Goal: Ask a question

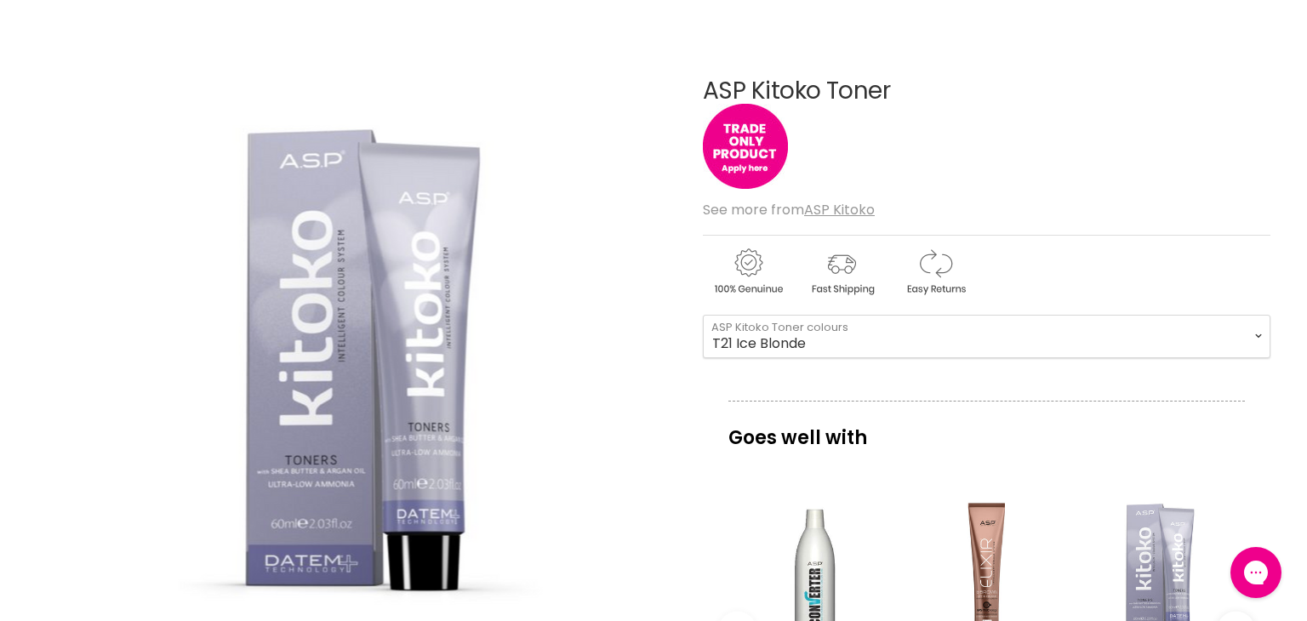
click at [743, 543] on div "View product:ASP Kitoko Converter" at bounding box center [814, 572] width 155 height 155
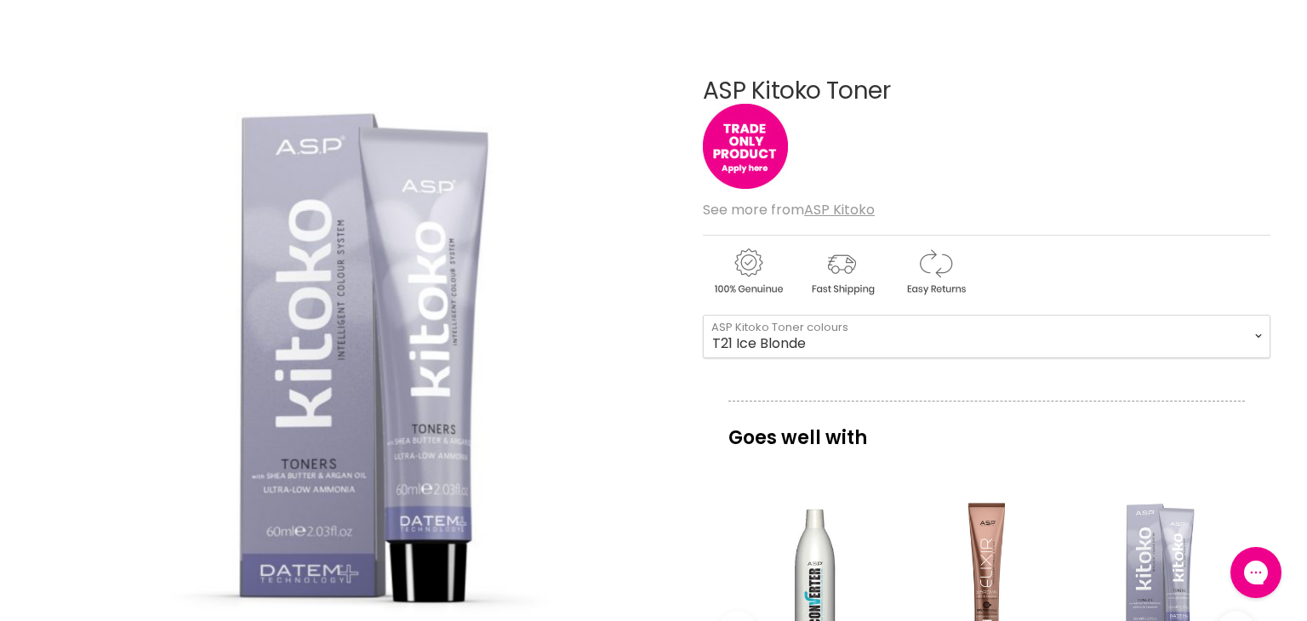
click at [665, 294] on img "ASP Kitoko Toner image. Click or Scroll to Zoom." at bounding box center [355, 351] width 636 height 632
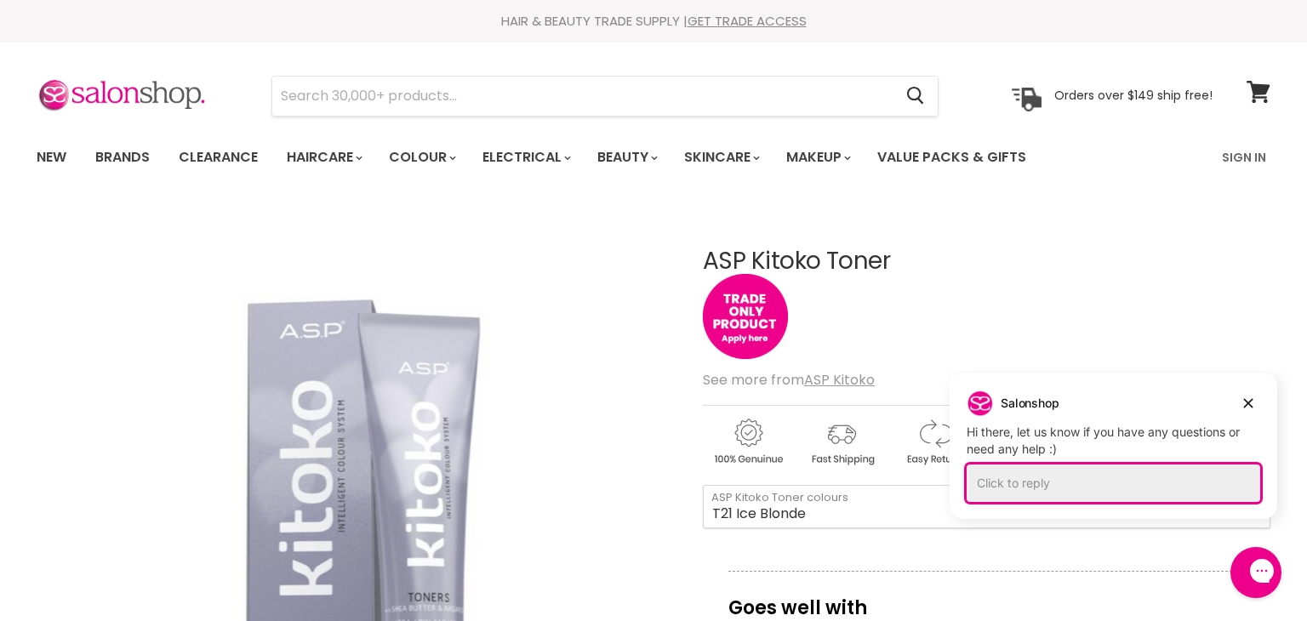
click at [1135, 483] on div "Click to reply" at bounding box center [1114, 483] width 294 height 37
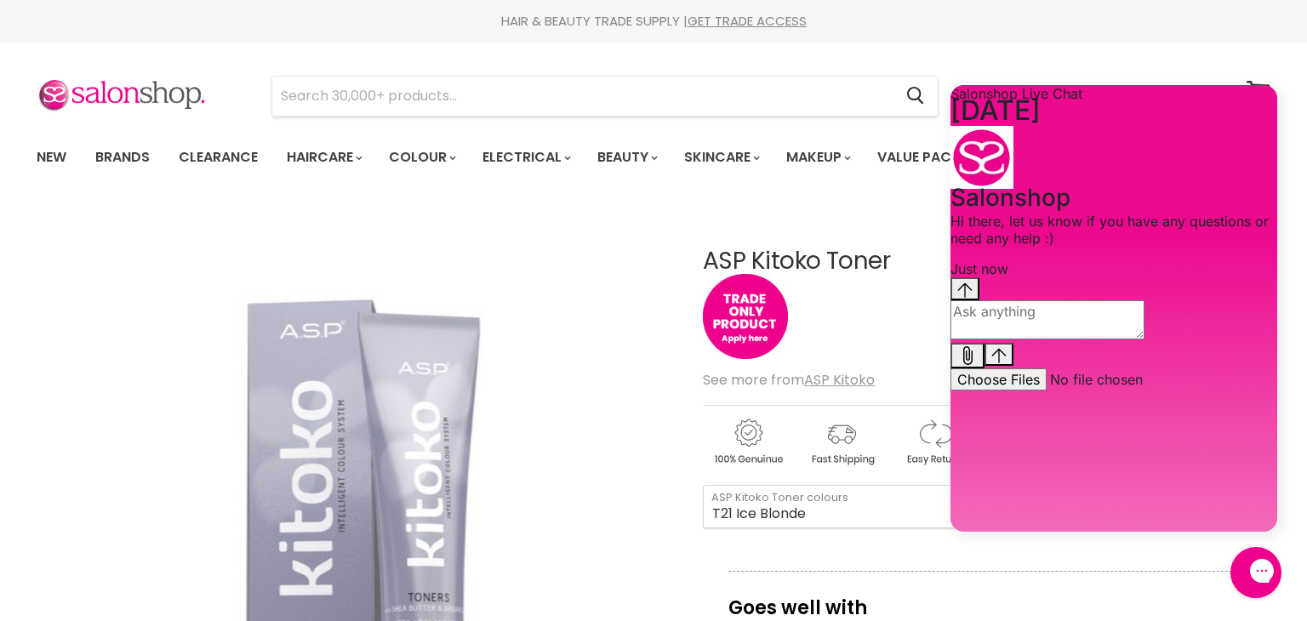
click at [1129, 340] on textarea "live chat message input" at bounding box center [1048, 319] width 194 height 39
type textarea "h"
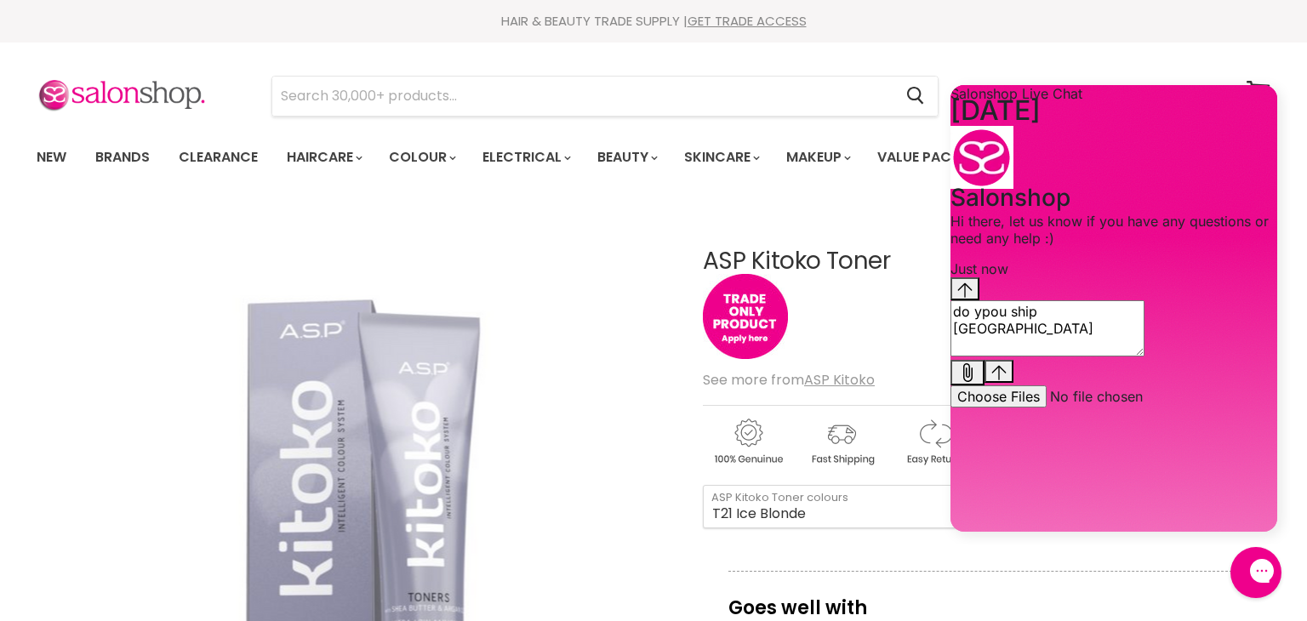
type textarea "do ypou ship [GEOGRAPHIC_DATA]"
click at [1246, 386] on div "Conversation messages" at bounding box center [1114, 373] width 327 height 26
click at [1014, 383] on button "Send message" at bounding box center [999, 371] width 29 height 23
